Goal: Task Accomplishment & Management: Manage account settings

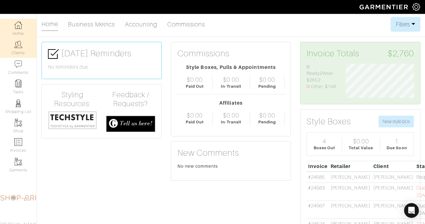
scroll to position [34, 78]
click at [21, 46] on link "Clients" at bounding box center [18, 47] width 37 height 19
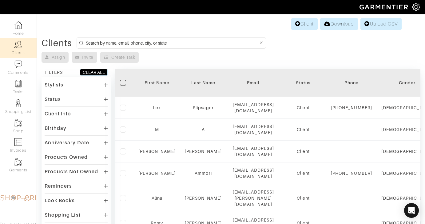
click at [162, 43] on input at bounding box center [172, 43] width 173 height 8
type input "nilam"
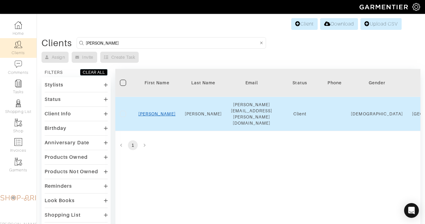
click at [160, 111] on link "Nilam" at bounding box center [156, 113] width 37 height 5
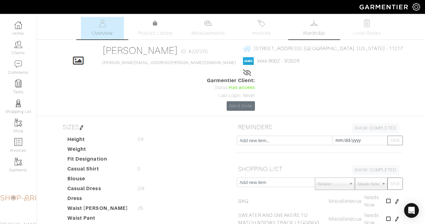
click at [309, 31] on span "Wardrobe" at bounding box center [314, 33] width 22 height 7
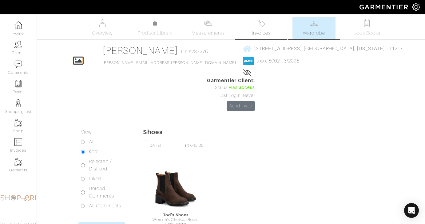
click at [264, 31] on span "Invoices" at bounding box center [261, 33] width 19 height 7
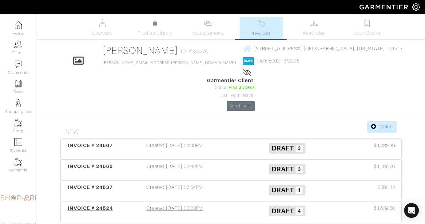
click at [190, 205] on div "Created 09/08/25 03:23PM" at bounding box center [174, 212] width 113 height 14
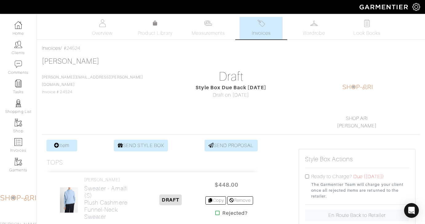
click at [245, 30] on link "Invoices" at bounding box center [261, 28] width 43 height 22
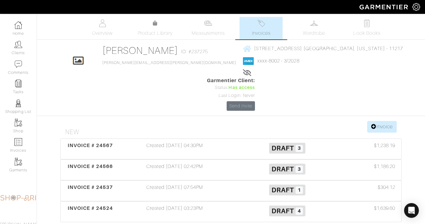
click at [190, 184] on div "Created 09/09/25 07:54PM" at bounding box center [174, 191] width 113 height 14
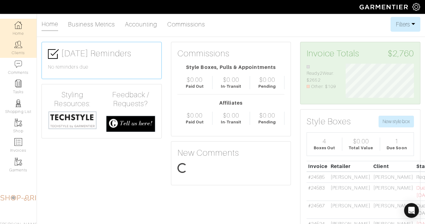
scroll to position [34, 78]
click at [15, 50] on link "Clients" at bounding box center [18, 47] width 37 height 19
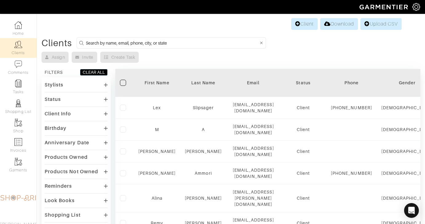
click at [152, 41] on input at bounding box center [172, 43] width 173 height 8
type input "nilam"
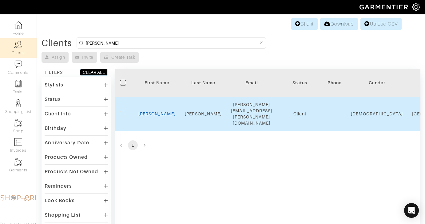
click at [151, 111] on link "Nilam" at bounding box center [156, 113] width 37 height 5
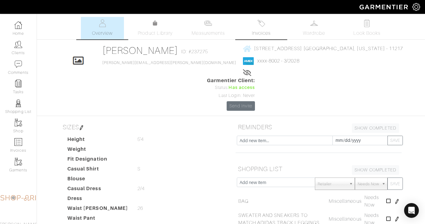
click at [260, 26] on img at bounding box center [262, 23] width 8 height 8
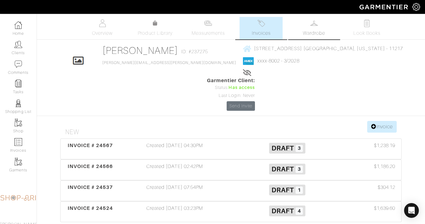
click at [312, 32] on span "Wardrobe" at bounding box center [314, 33] width 22 height 7
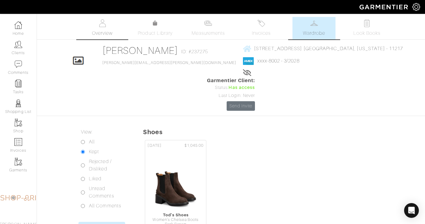
click at [93, 27] on link "Overview" at bounding box center [102, 28] width 43 height 22
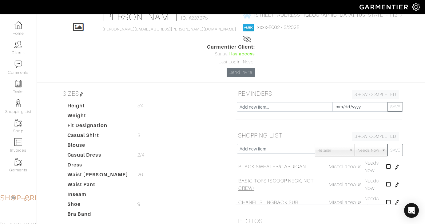
scroll to position [172, 0]
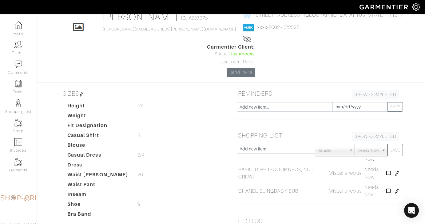
click at [318, 215] on h5 "PHOTOS" at bounding box center [319, 221] width 166 height 12
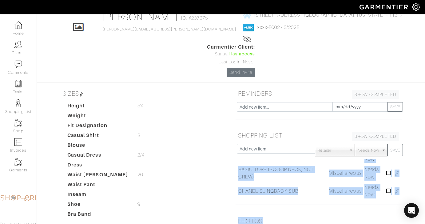
drag, startPoint x: 401, startPoint y: 172, endPoint x: 395, endPoint y: 164, distance: 9.7
click at [400, 190] on div "REMINDERS SHOW COMPLETED SHOW INCOMPLETE 2025-09-17 SAVE SHOPPING LIST SHOW COM…" at bounding box center [318, 214] width 175 height 255
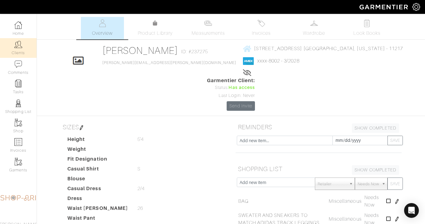
click at [20, 40] on link "Clients" at bounding box center [18, 47] width 37 height 19
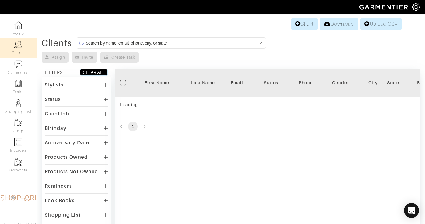
click at [158, 38] on form at bounding box center [172, 42] width 190 height 11
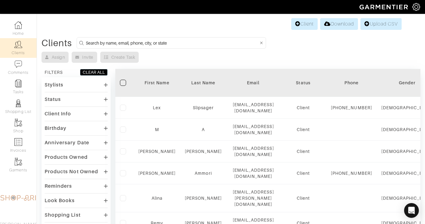
click at [156, 40] on input at bounding box center [172, 43] width 173 height 8
type input "leslie"
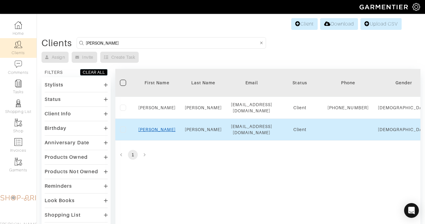
click at [159, 132] on link "Leslie" at bounding box center [156, 129] width 37 height 5
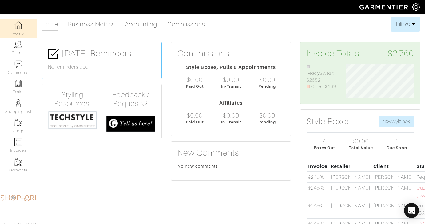
scroll to position [34, 78]
click at [14, 48] on img at bounding box center [18, 45] width 8 height 8
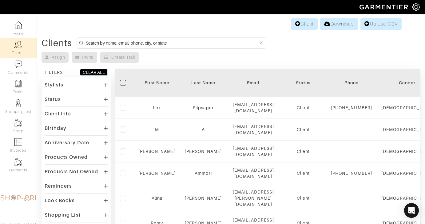
click at [153, 39] on input at bounding box center [172, 43] width 173 height 8
type input "v"
type input "[PERSON_NAME]"
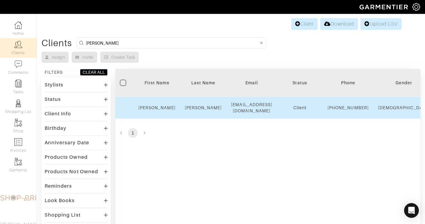
click at [165, 108] on div "[PERSON_NAME]" at bounding box center [156, 108] width 37 height 6
click at [158, 110] on link "Cheryl" at bounding box center [156, 107] width 37 height 5
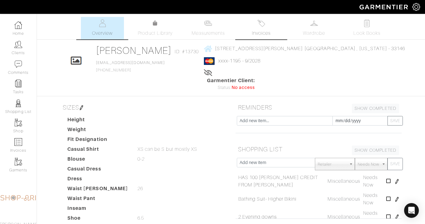
click at [275, 27] on link "Invoices" at bounding box center [261, 28] width 43 height 22
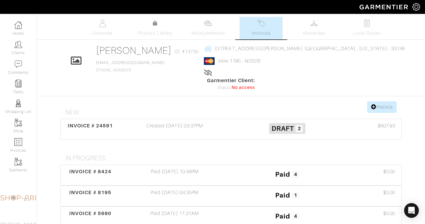
click at [185, 122] on div "Created [DATE] 03:37PM" at bounding box center [174, 129] width 113 height 14
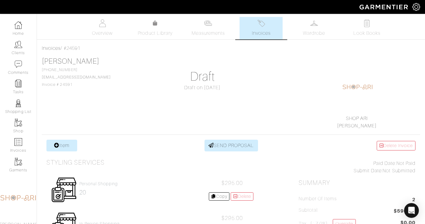
click at [194, 112] on div "[PERSON_NAME] [PHONE_NUMBER] [EMAIL_ADDRESS][DOMAIN_NAME] Invoice # 24591 Draft…" at bounding box center [231, 93] width 379 height 73
click at [248, 30] on link "Invoices" at bounding box center [261, 28] width 43 height 22
